Goal: Browse casually

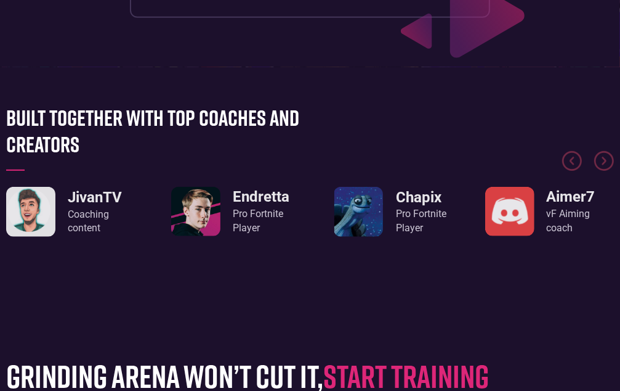
scroll to position [431, 0]
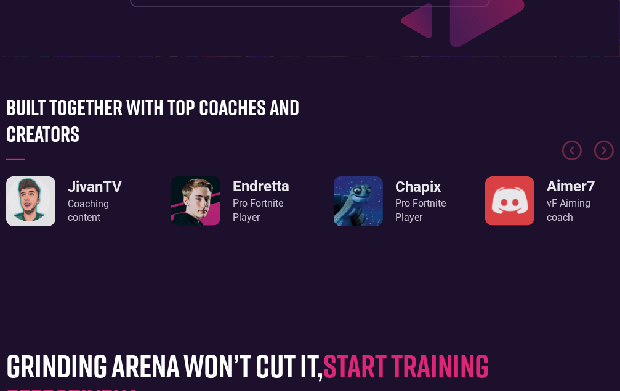
click at [34, 211] on img "8 / 8" at bounding box center [30, 201] width 49 height 50
click at [121, 204] on div "Coaching content" at bounding box center [101, 211] width 67 height 28
click at [116, 203] on div "Coaching content" at bounding box center [101, 211] width 67 height 28
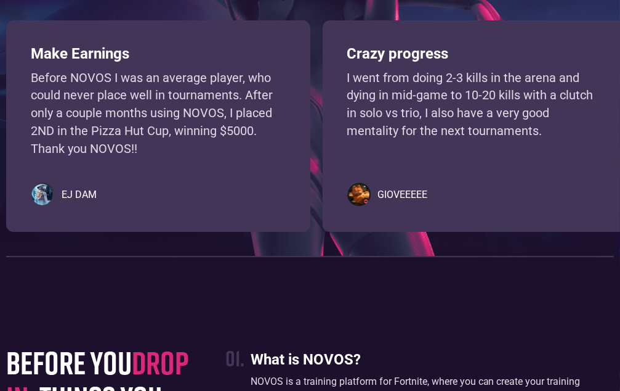
scroll to position [2772, 0]
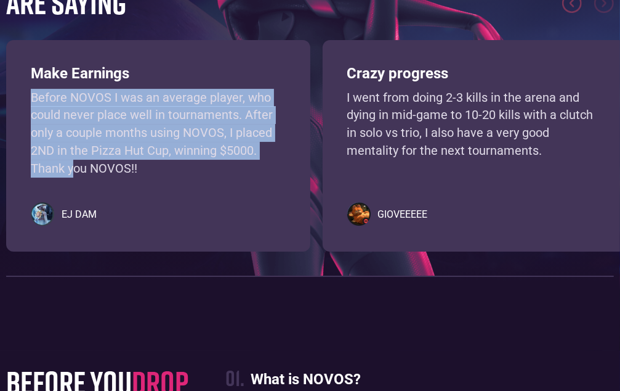
drag, startPoint x: 31, startPoint y: 99, endPoint x: 76, endPoint y: 163, distance: 78.4
click at [76, 163] on p "Before NOVOS I was an average player, who could never place well in tournaments…" at bounding box center [158, 133] width 255 height 89
click at [38, 211] on img "1 of 4" at bounding box center [42, 213] width 23 height 23
